Goal: Task Accomplishment & Management: Use online tool/utility

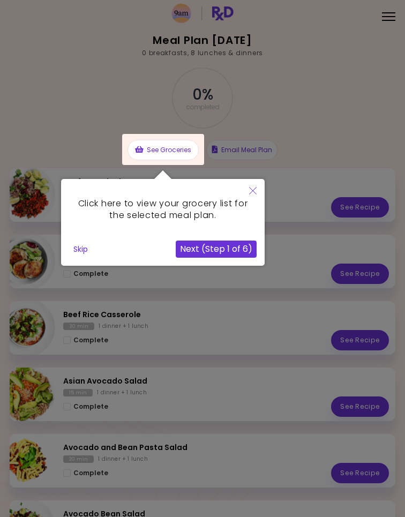
click at [240, 248] on button "Next (Step 1 of 6)" at bounding box center [216, 249] width 81 height 17
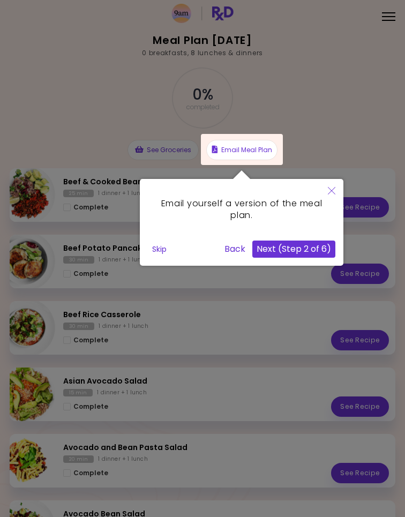
click at [325, 248] on button "Next (Step 2 of 6)" at bounding box center [293, 249] width 83 height 17
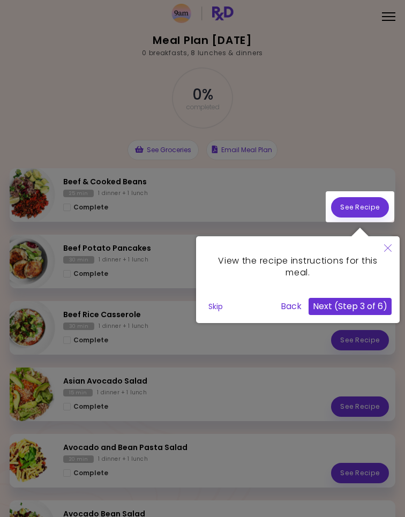
click at [373, 303] on button "Next (Step 3 of 6)" at bounding box center [350, 306] width 83 height 17
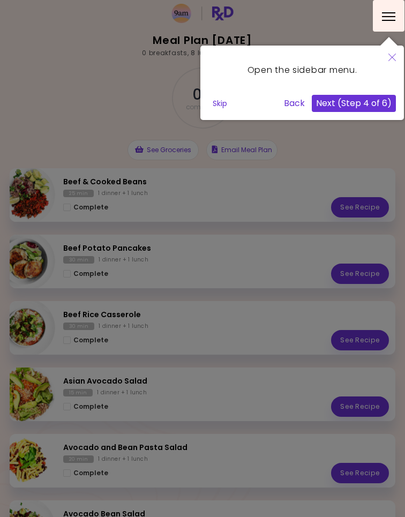
click at [376, 103] on button "Next (Step 4 of 6)" at bounding box center [354, 103] width 84 height 17
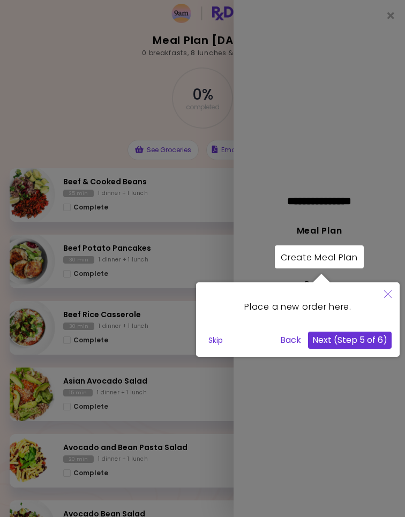
click at [371, 339] on button "Next (Step 5 of 6)" at bounding box center [350, 340] width 84 height 17
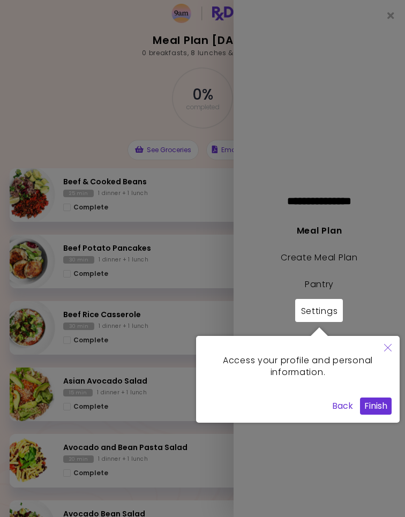
click at [378, 400] on button "Finish" at bounding box center [376, 406] width 32 height 17
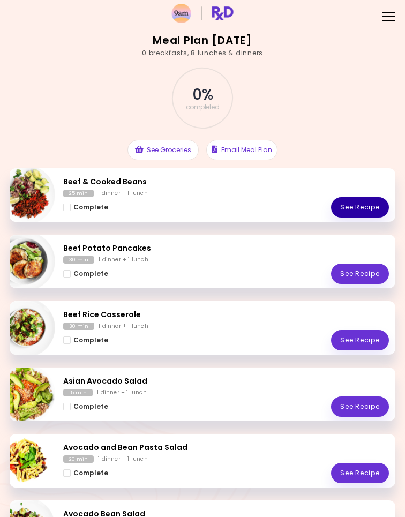
click at [369, 201] on link "See Recipe" at bounding box center [360, 207] width 58 height 20
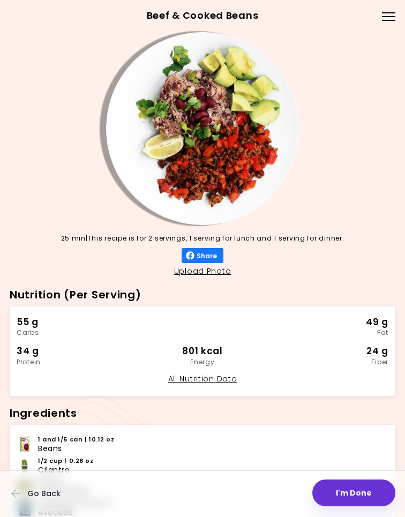
click at [389, 16] on div at bounding box center [388, 16] width 13 height 1
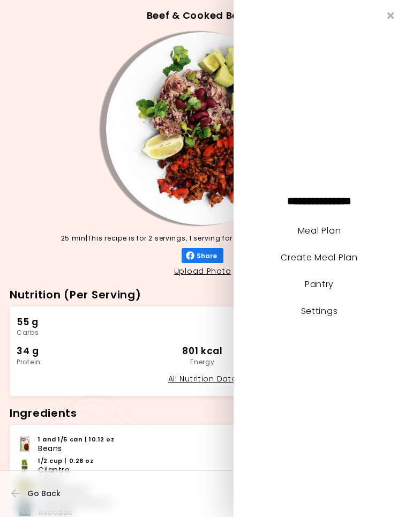
click at [332, 280] on link "Pantry" at bounding box center [319, 284] width 29 height 12
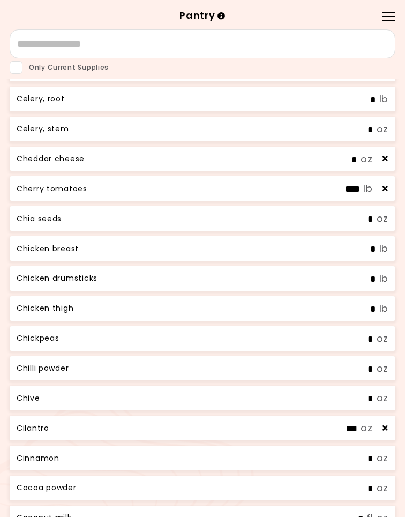
scroll to position [1127, 0]
